Goal: Task Accomplishment & Management: Complete application form

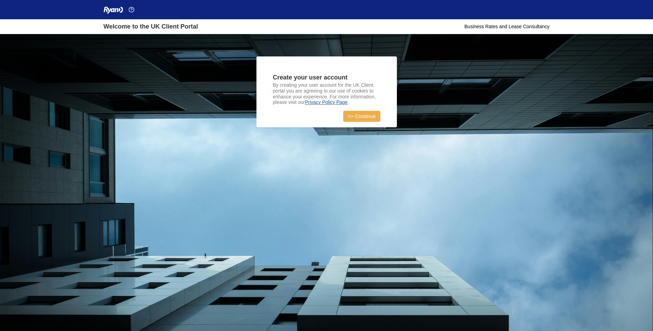
click at [373, 120] on link ">> Continue" at bounding box center [361, 116] width 37 height 11
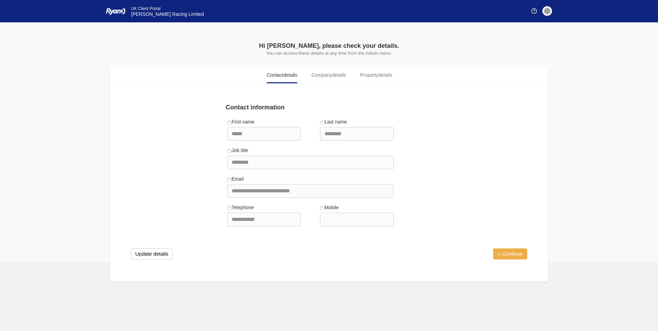
click at [515, 254] on link "» Continue" at bounding box center [510, 253] width 34 height 11
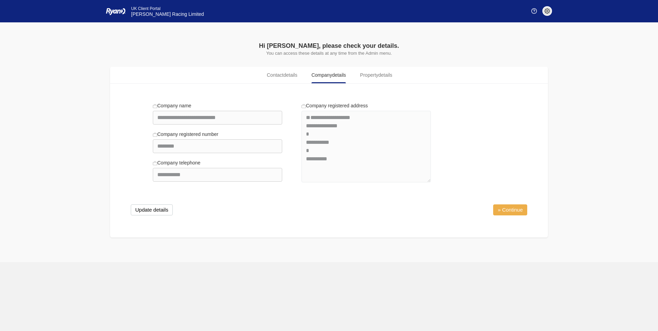
click at [517, 208] on link "» Continue" at bounding box center [510, 209] width 34 height 11
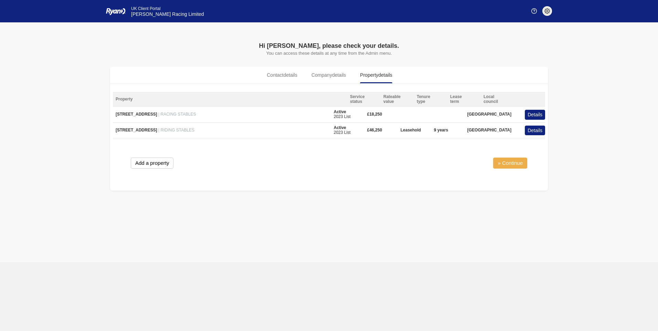
click at [522, 161] on link "» Continue" at bounding box center [510, 163] width 34 height 11
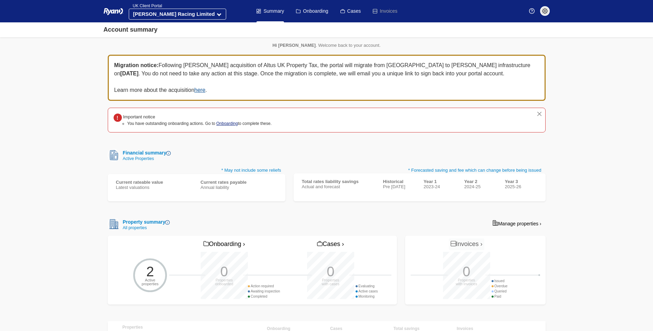
click at [226, 123] on link "Onboarding" at bounding box center [227, 123] width 22 height 5
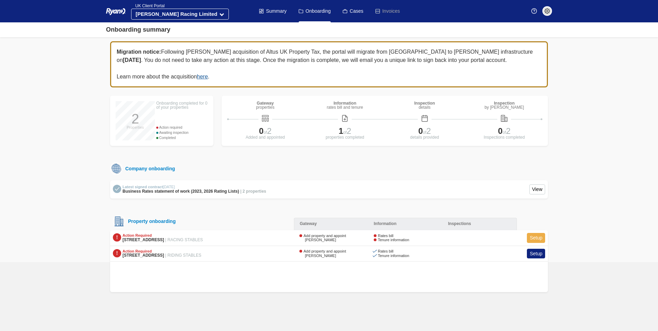
click at [533, 241] on link "Setup" at bounding box center [536, 238] width 18 height 10
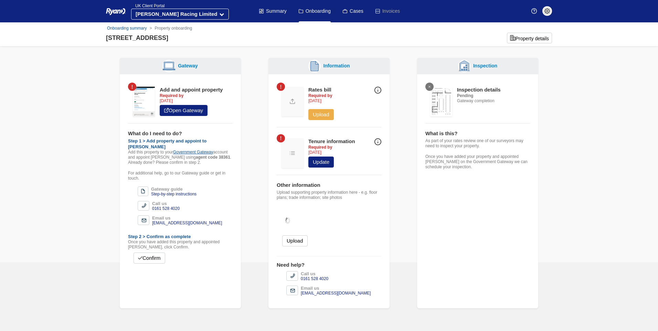
click at [317, 113] on button "Upload" at bounding box center [320, 114] width 25 height 11
